Goal: Use online tool/utility: Utilize a website feature to perform a specific function

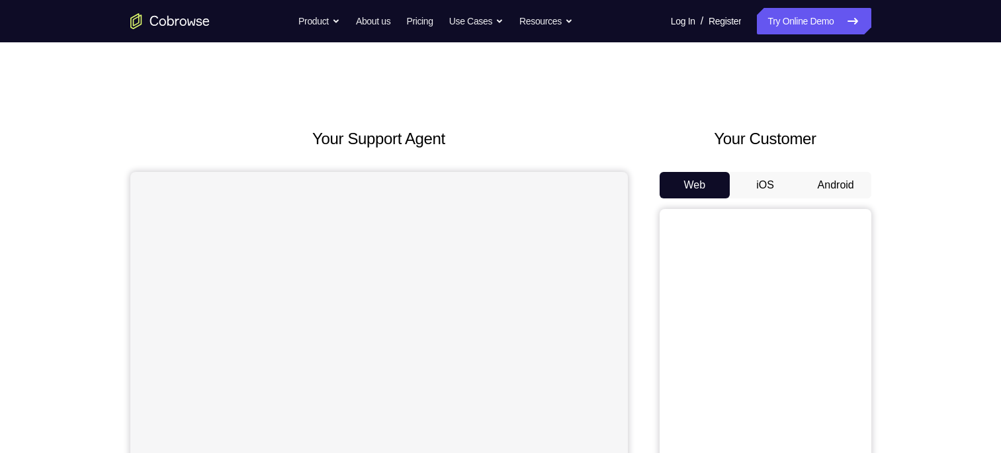
click at [827, 179] on button "Android" at bounding box center [836, 185] width 71 height 26
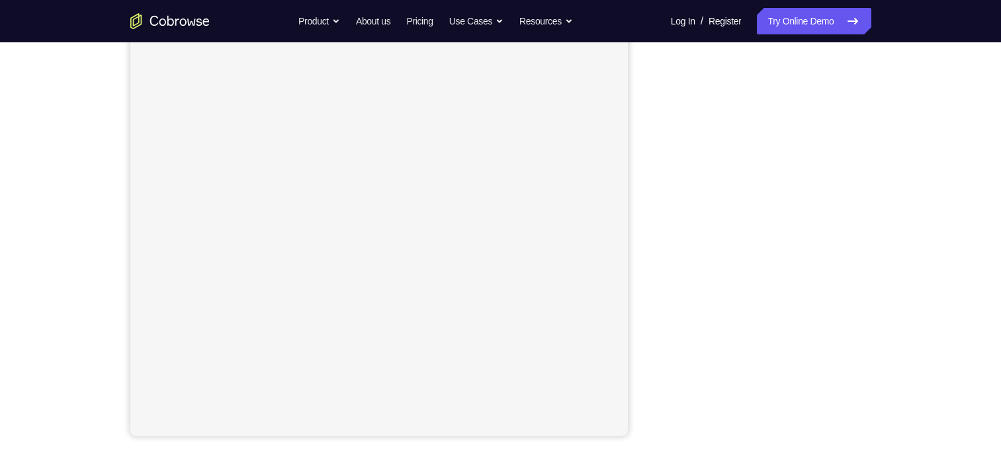
scroll to position [181, 0]
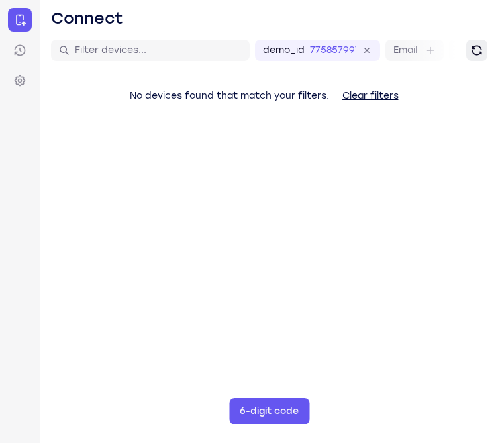
click at [481, 45] on icon "Refresh" at bounding box center [476, 50] width 13 height 13
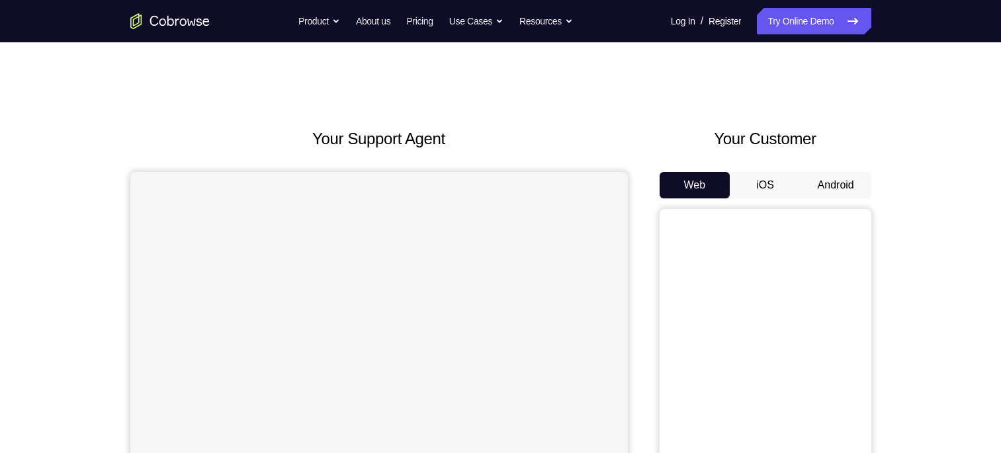
click at [845, 183] on button "Android" at bounding box center [836, 185] width 71 height 26
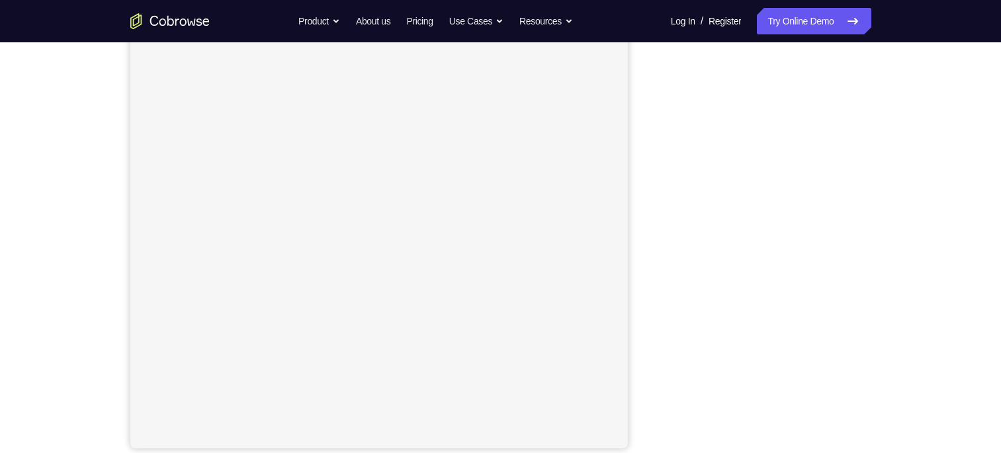
scroll to position [164, 0]
